Goal: Information Seeking & Learning: Learn about a topic

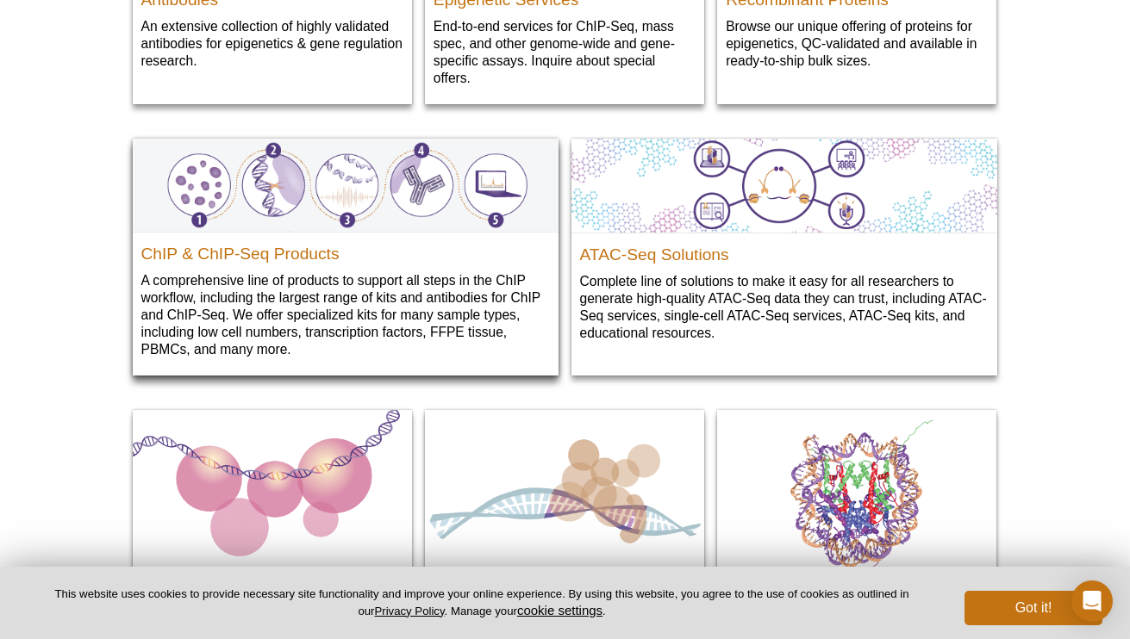
scroll to position [2025, 0]
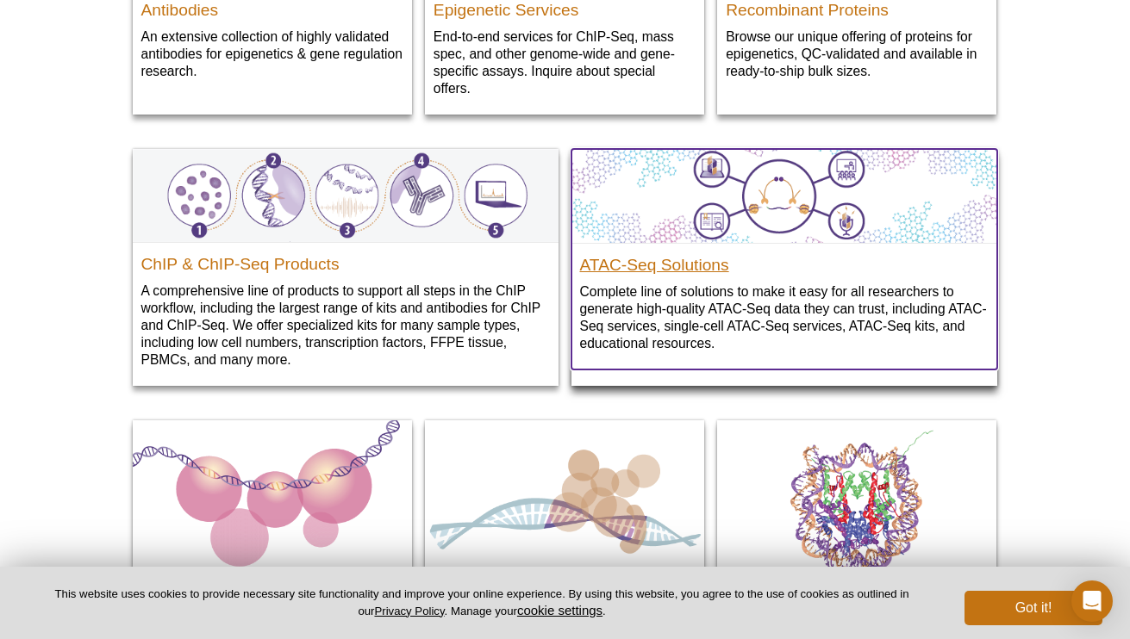
click at [620, 259] on h2 "ATAC-Seq Solutions" at bounding box center [784, 261] width 408 height 26
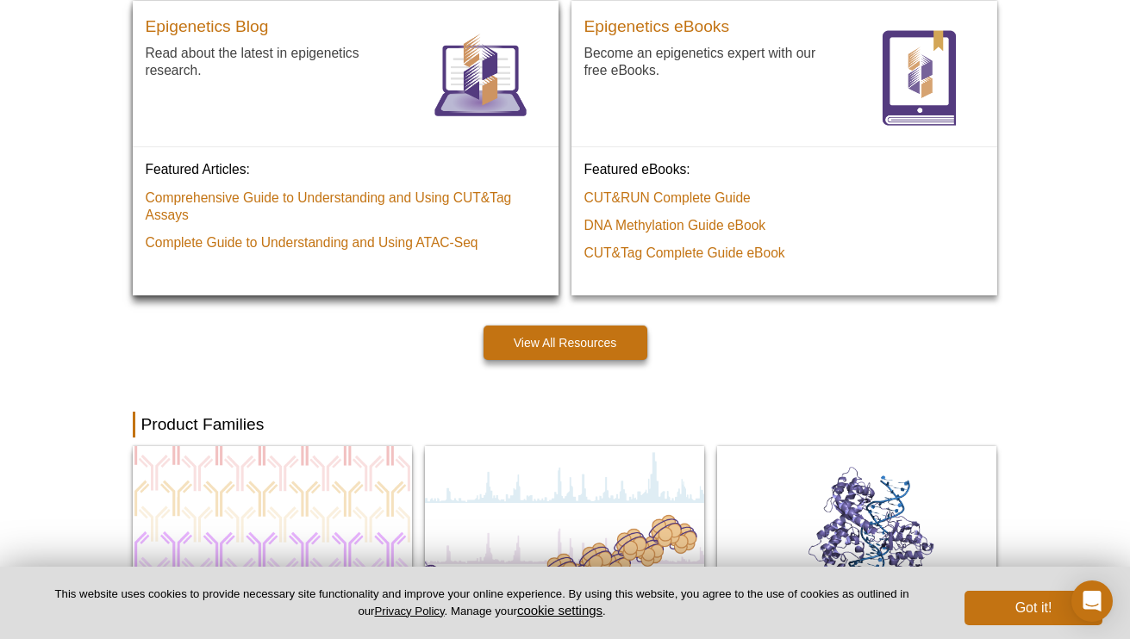
scroll to position [1211, 0]
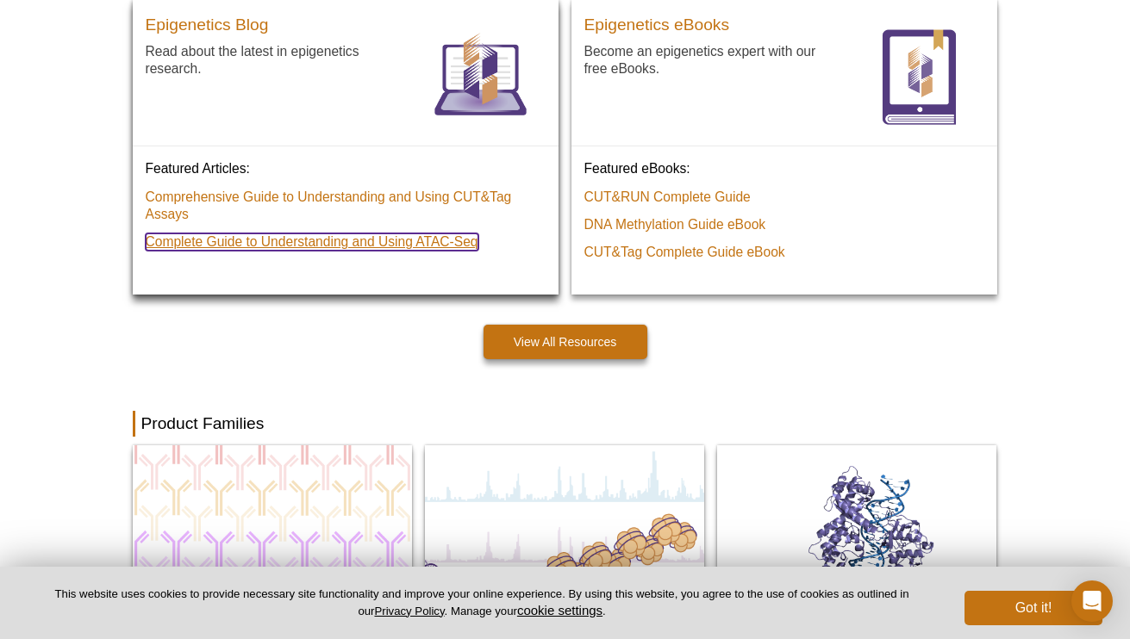
click at [298, 251] on link "Complete Guide to Understanding and Using ATAC‑Seq" at bounding box center [312, 241] width 333 height 17
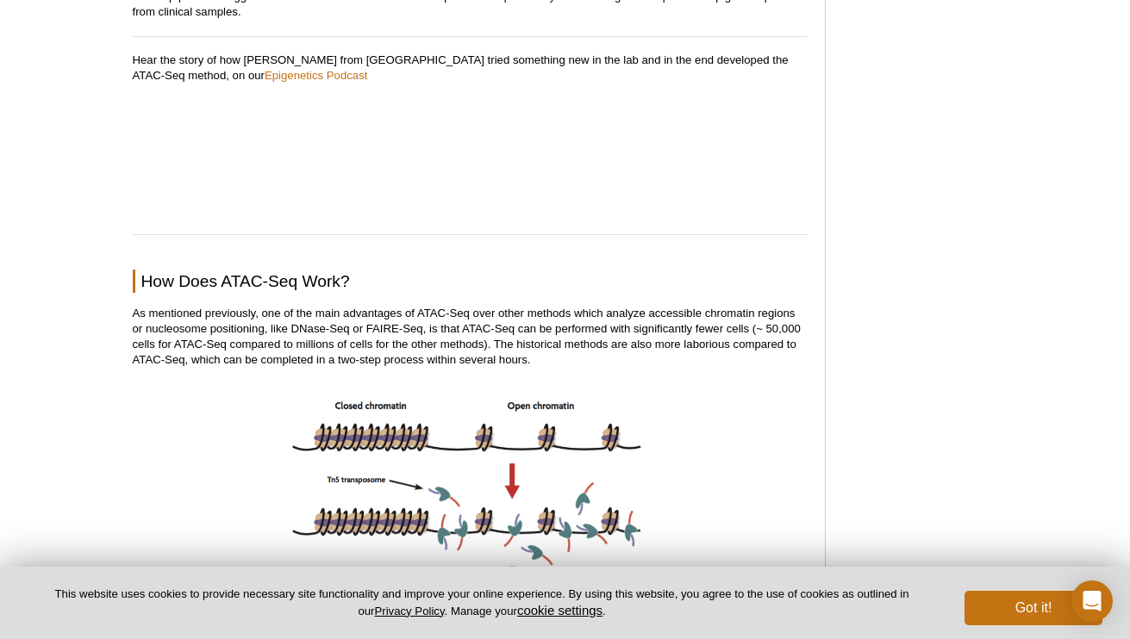
scroll to position [1227, 0]
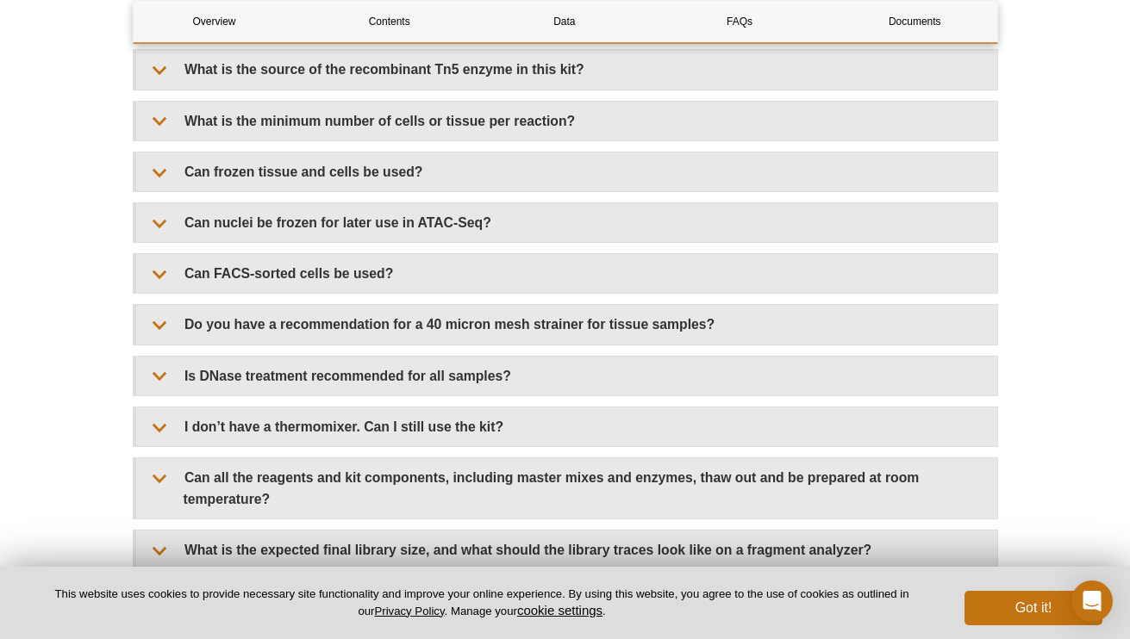
scroll to position [3714, 0]
